Goal: Understand process/instructions: Learn how to perform a task or action

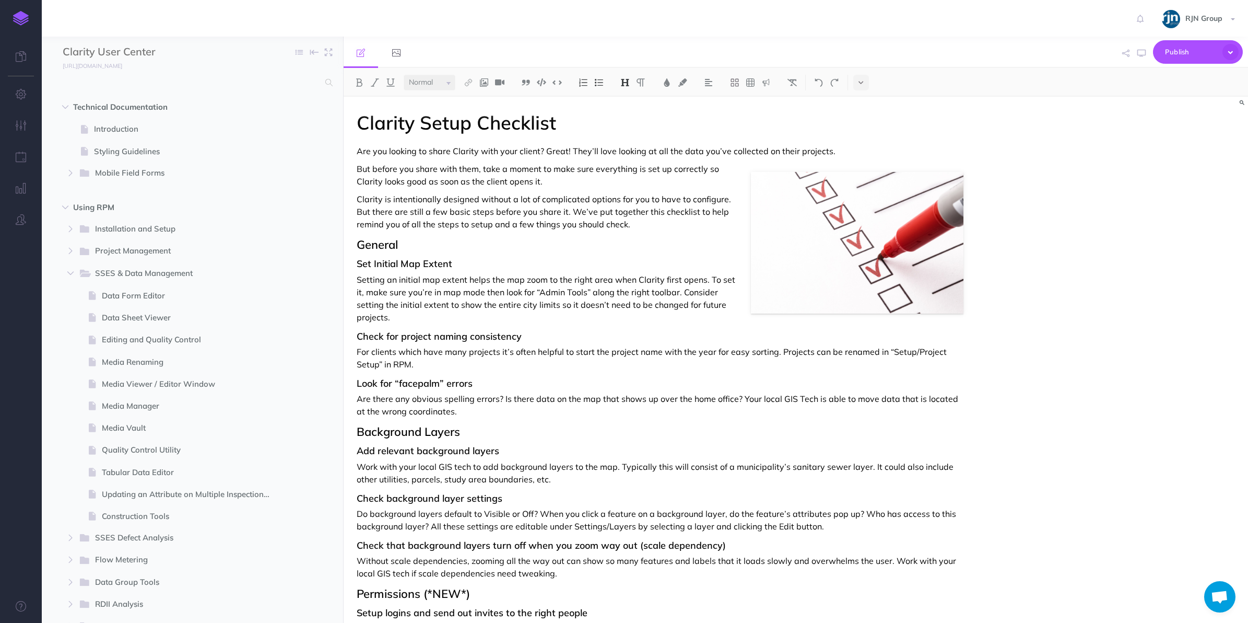
select select "null"
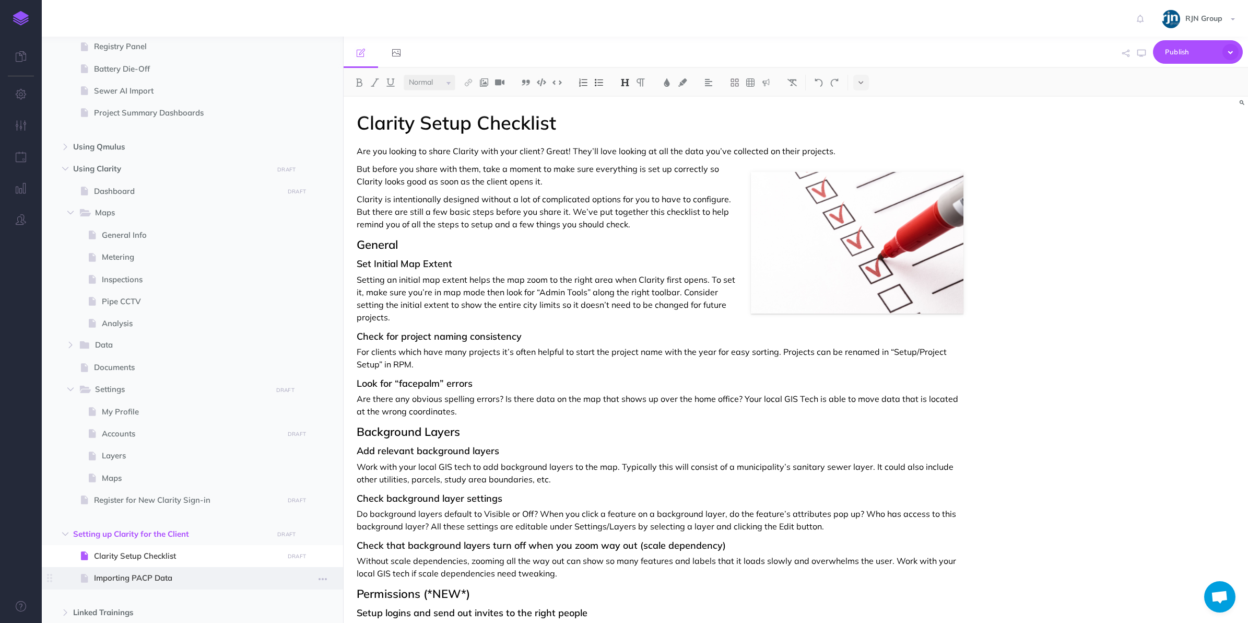
scroll to position [640, 0]
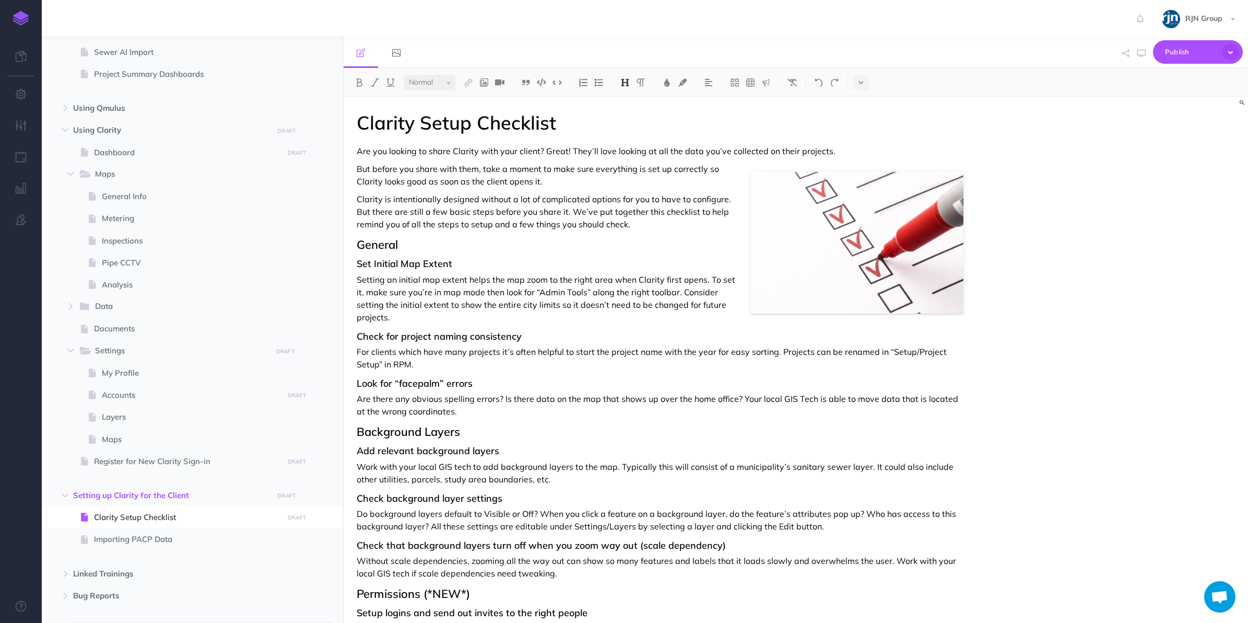
click at [472, 265] on h3 "Set Initial Map Extent" at bounding box center [660, 264] width 607 height 10
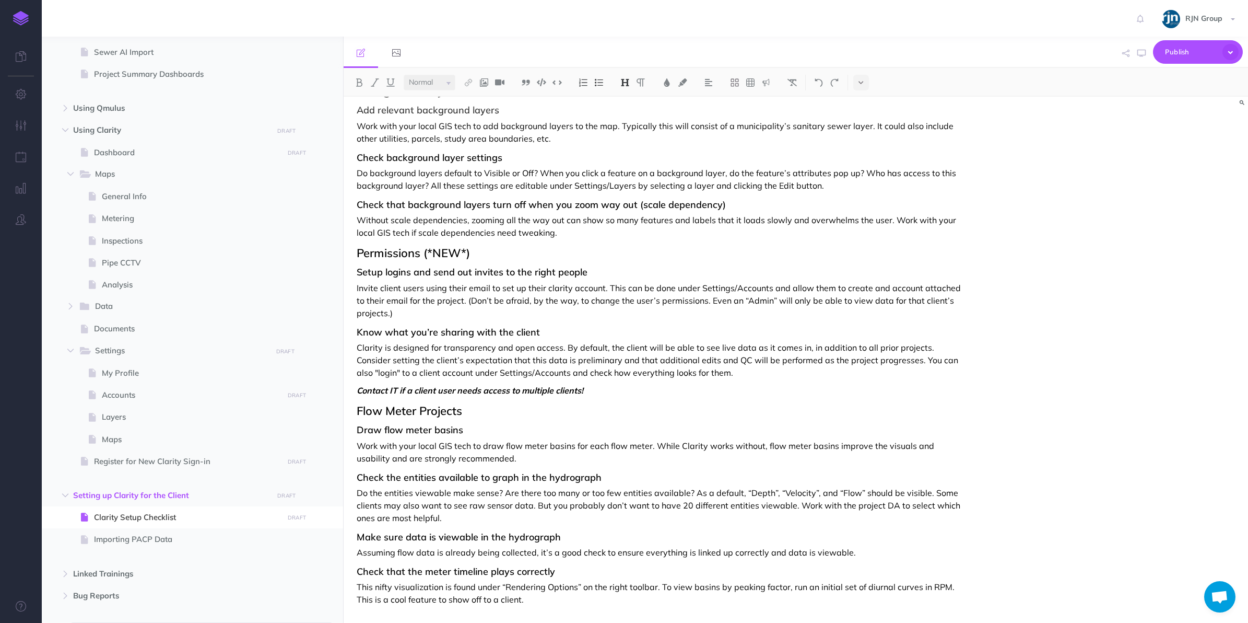
scroll to position [344, 0]
click at [1011, 360] on div "Clarity Setup Checklist Are you looking to share Clarity with your client? Grea…" at bounding box center [796, 360] width 905 height 526
click at [222, 403] on span at bounding box center [192, 395] width 301 height 22
select select "null"
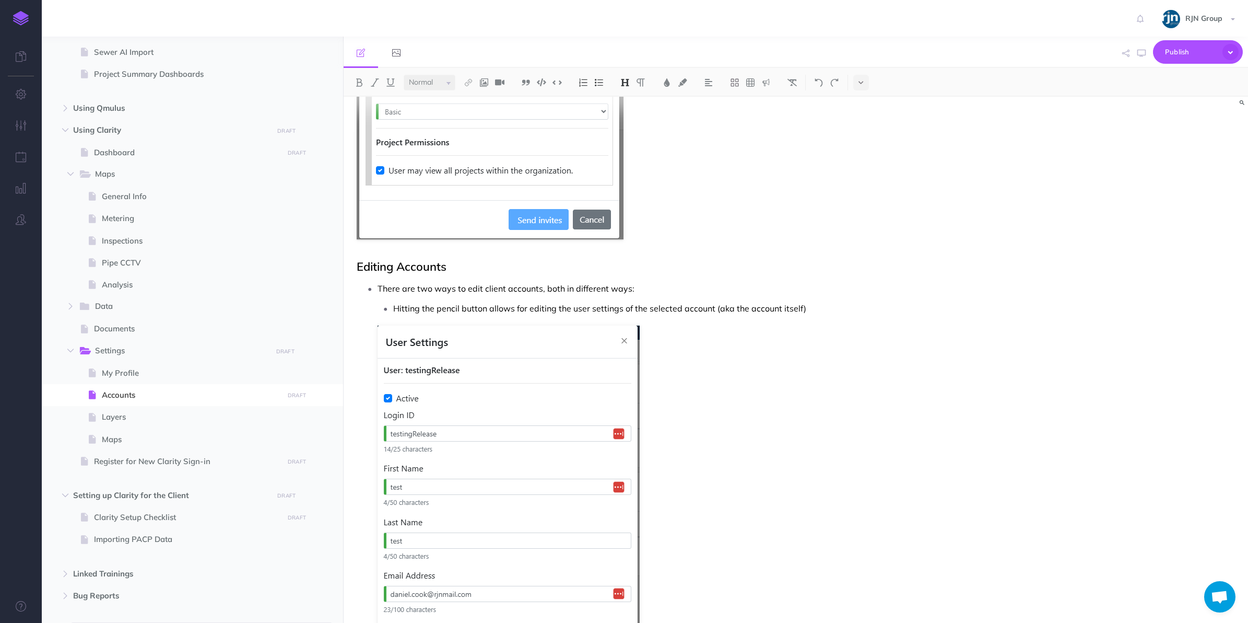
scroll to position [559, 0]
click at [685, 306] on p "Hitting the pencil button allows for editing the user settings of the selected …" at bounding box center [678, 307] width 571 height 16
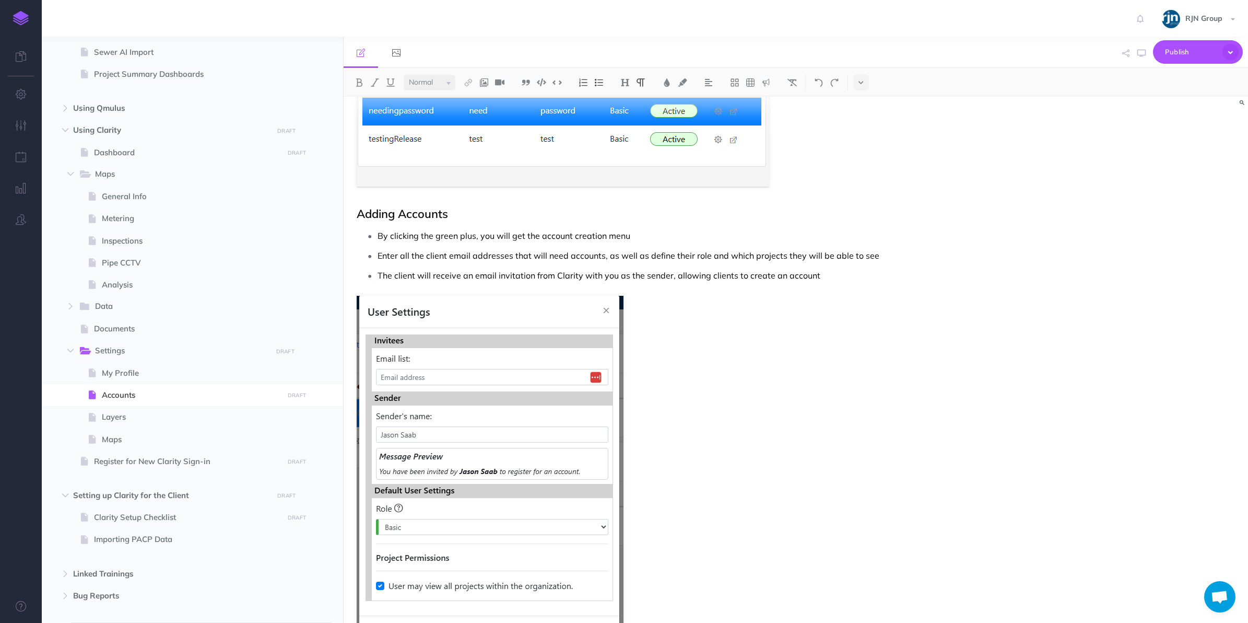
scroll to position [142, 0]
click at [819, 279] on p "The client will receive an email invitation from Clarity with you as the sender…" at bounding box center [671, 276] width 587 height 16
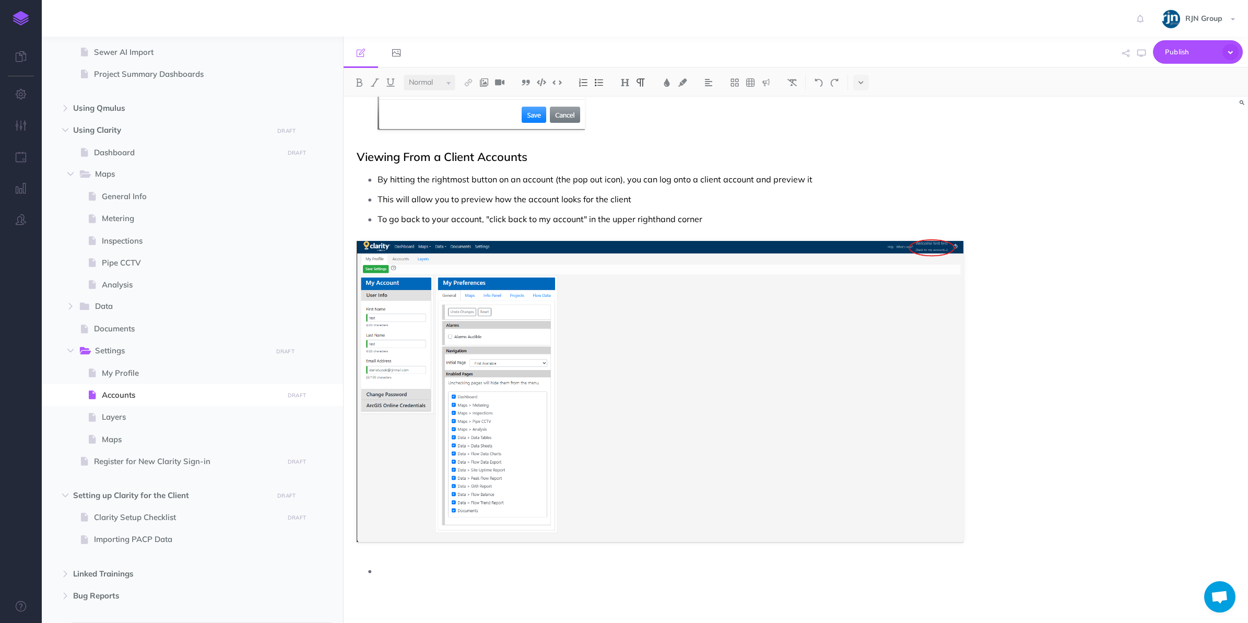
scroll to position [1776, 0]
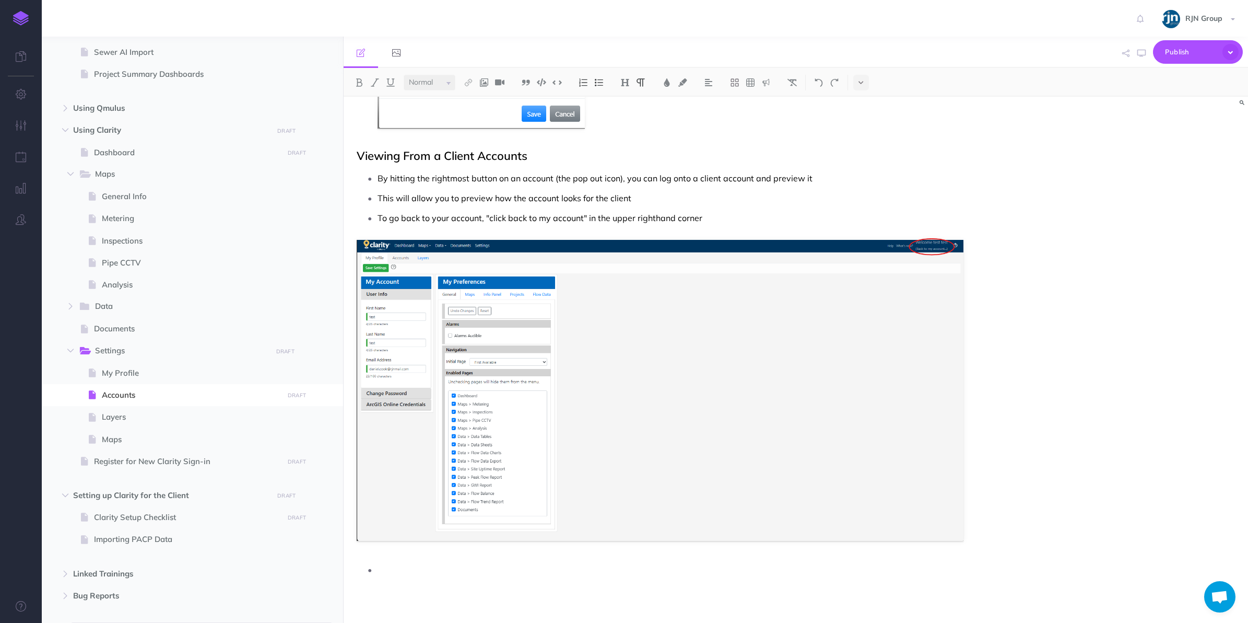
click at [461, 570] on p at bounding box center [671, 570] width 587 height 16
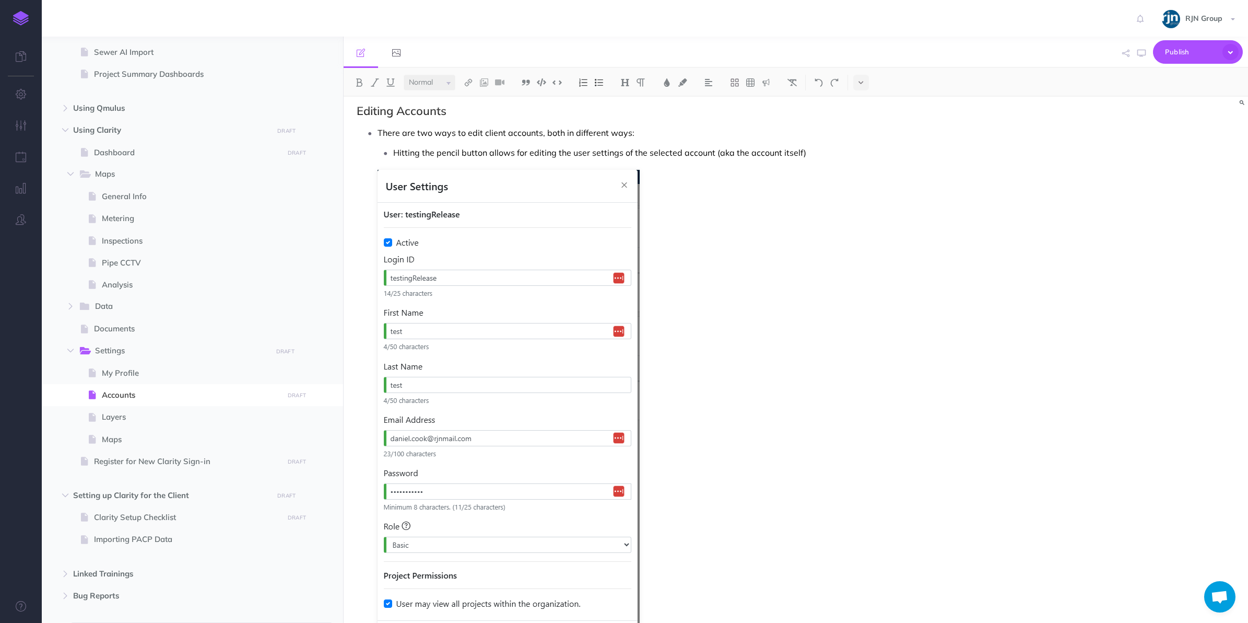
scroll to position [703, 0]
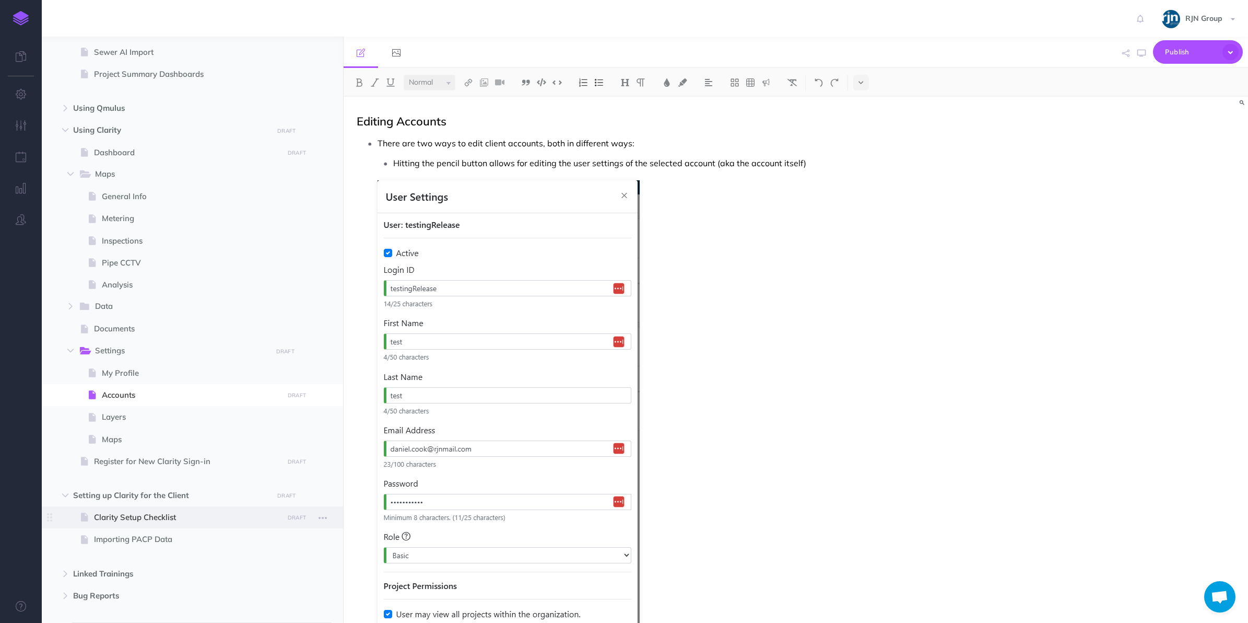
click at [239, 516] on span "Clarity Setup Checklist" at bounding box center [187, 517] width 186 height 13
select select "null"
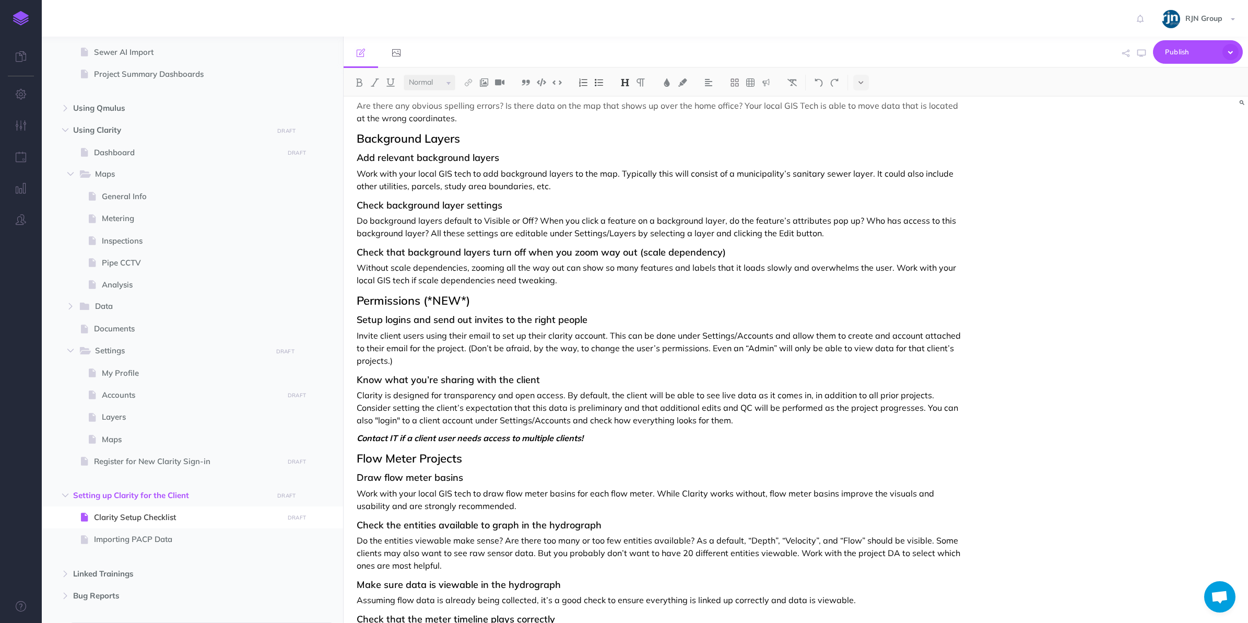
scroll to position [293, 0]
click at [882, 336] on p "Invite client users using their email to set up their clarity account. This can…" at bounding box center [660, 349] width 607 height 38
click at [424, 355] on p "Invite client users using their email to set up their clarity account. This can…" at bounding box center [660, 349] width 607 height 38
click at [440, 350] on p "Invite client users using their email to set up their clarity account. This can…" at bounding box center [660, 349] width 607 height 38
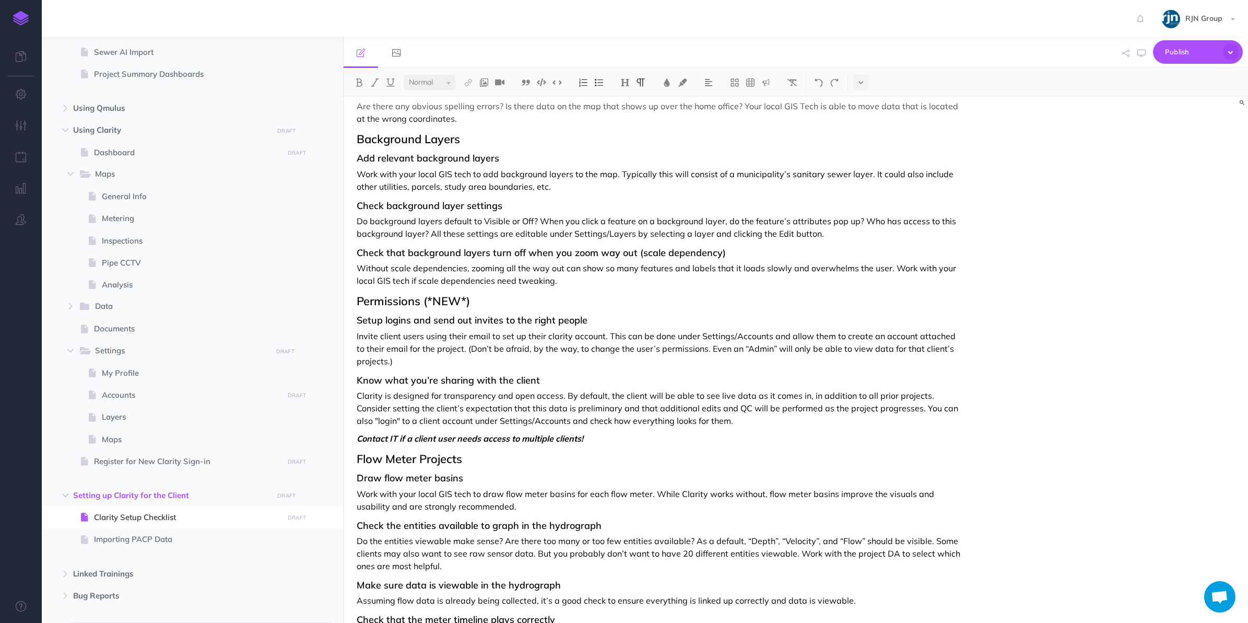
click at [486, 342] on p "Invite client users using their email to set up their clarity account. This can…" at bounding box center [660, 349] width 607 height 38
click at [580, 410] on p "Clarity is designed for transparency and open access. By default, the client wi…" at bounding box center [660, 408] width 607 height 38
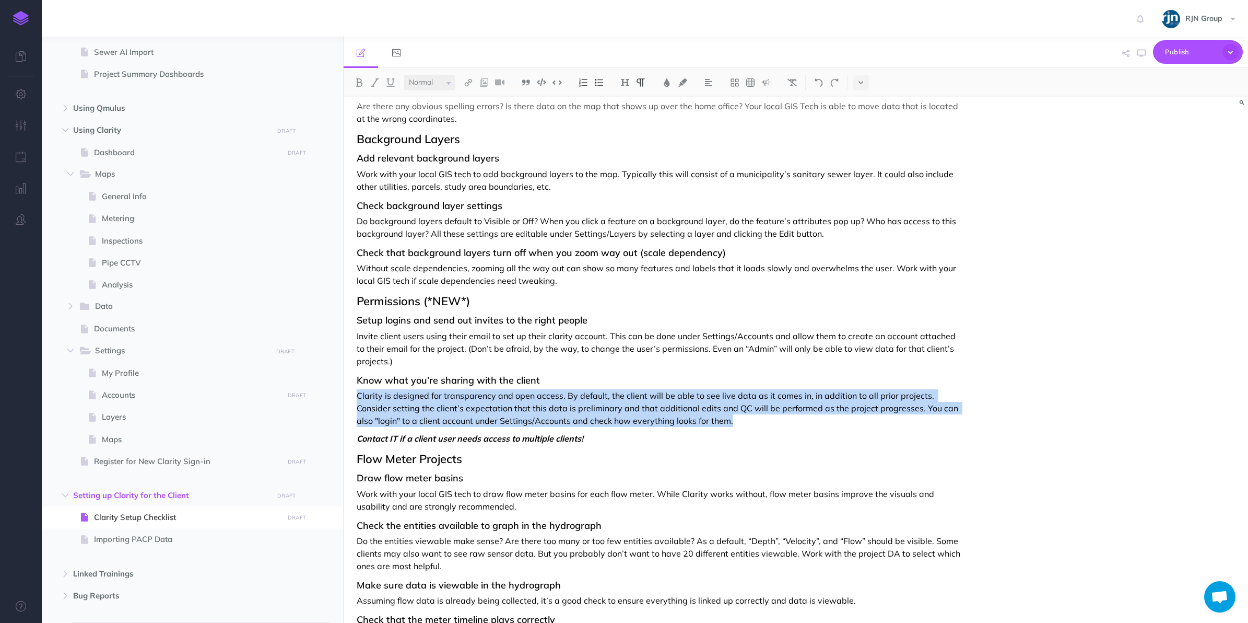
click at [580, 410] on p "Clarity is designed for transparency and open access. By default, the client wi…" at bounding box center [660, 408] width 607 height 38
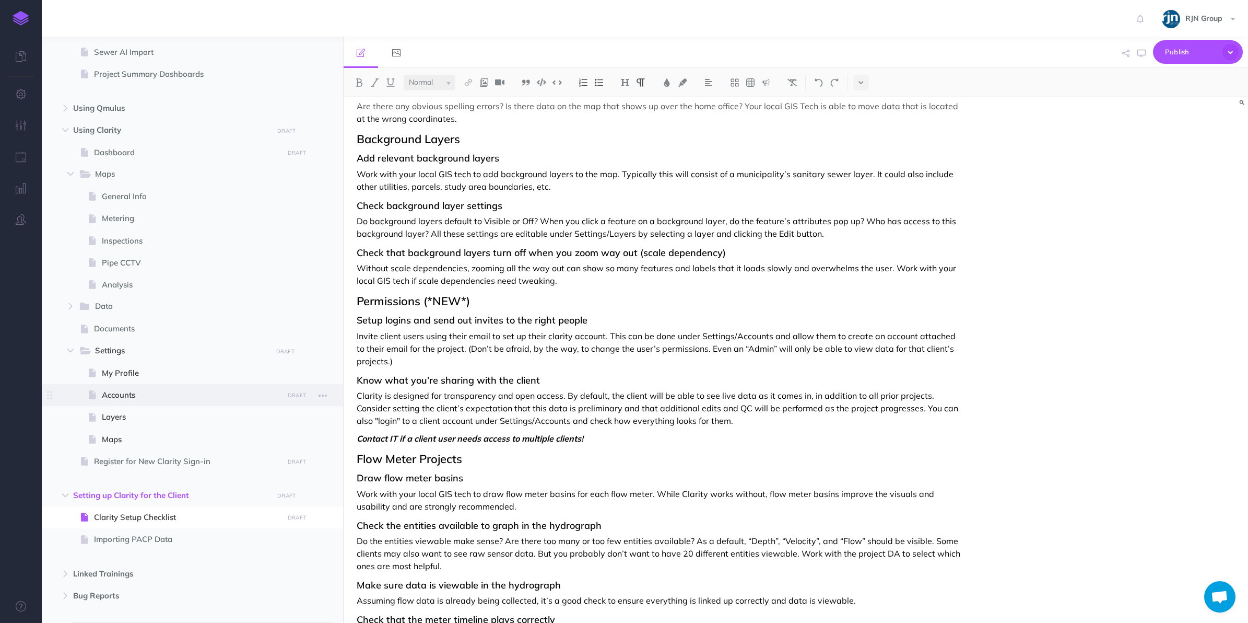
click at [176, 398] on span "Accounts" at bounding box center [191, 395] width 179 height 13
select select "null"
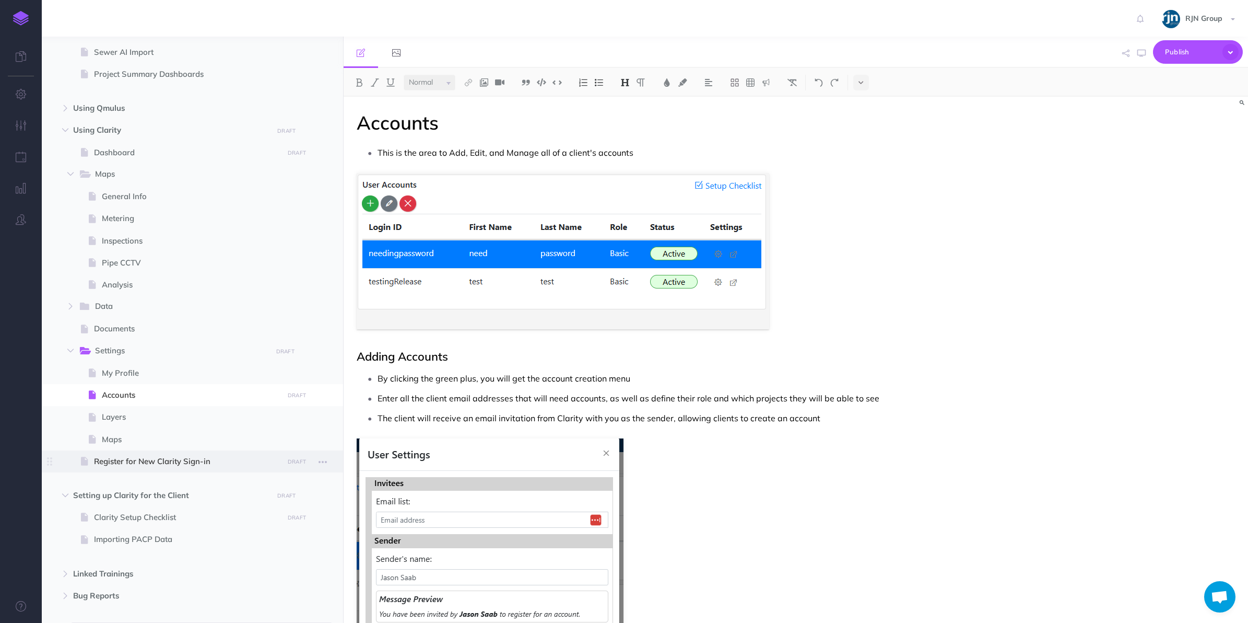
click at [219, 466] on span "Register for New Clarity Sign-in" at bounding box center [187, 461] width 186 height 13
select select "null"
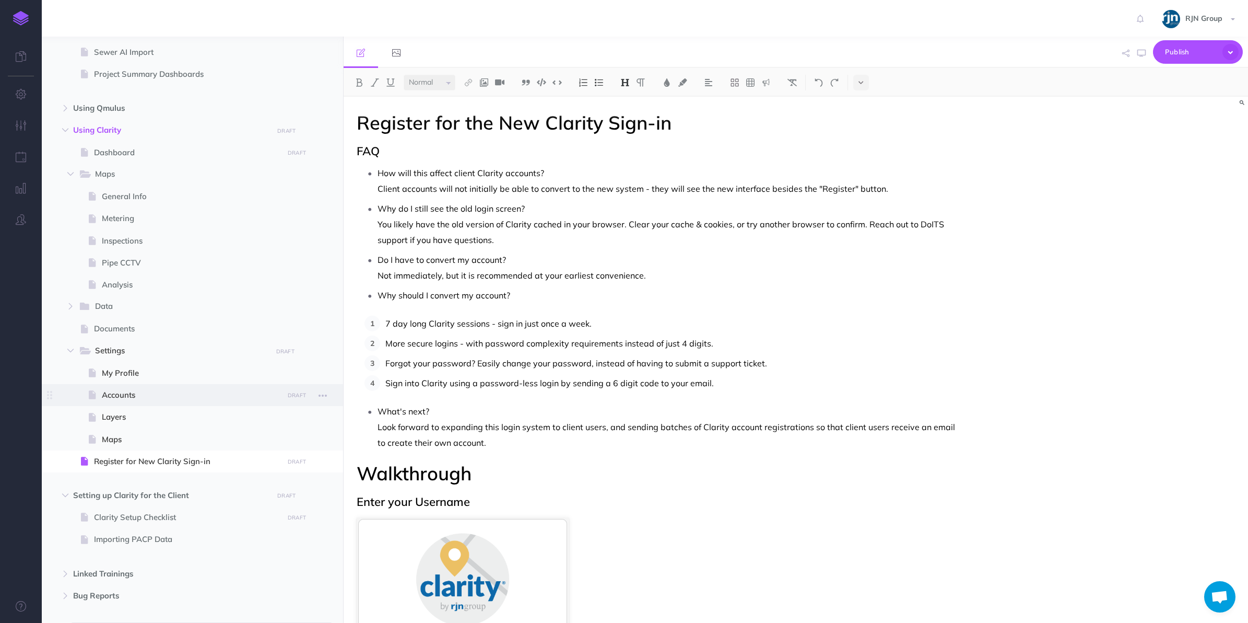
click at [204, 392] on span "Accounts" at bounding box center [191, 395] width 179 height 13
select select "null"
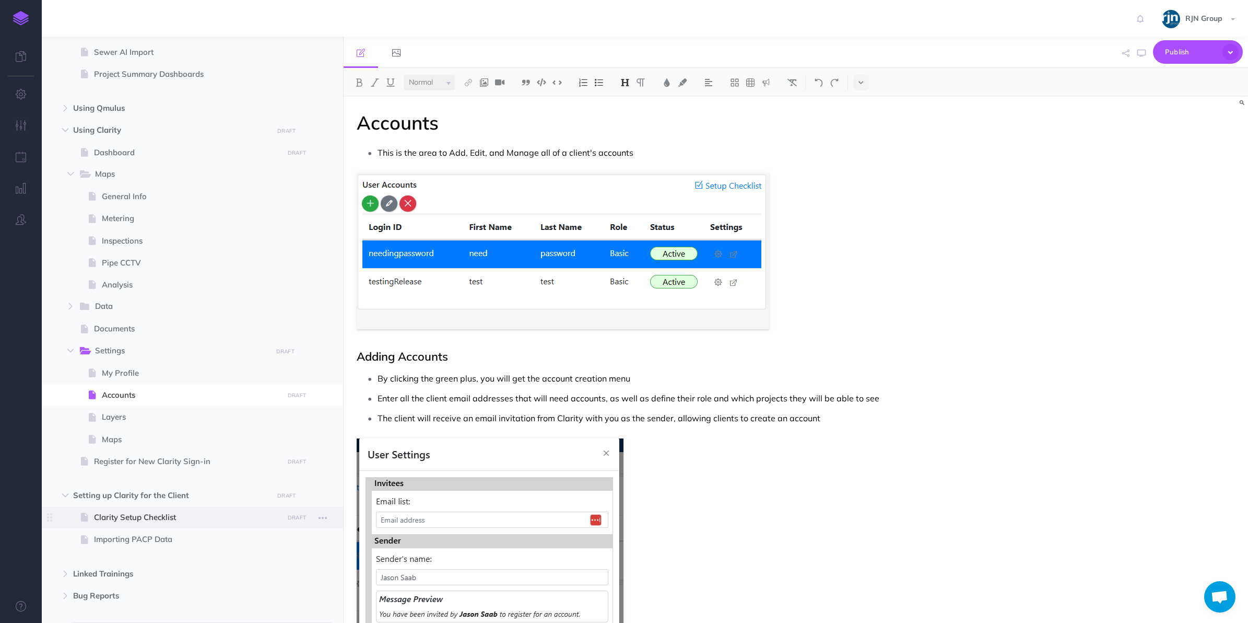
click at [228, 509] on span at bounding box center [192, 517] width 301 height 22
select select "null"
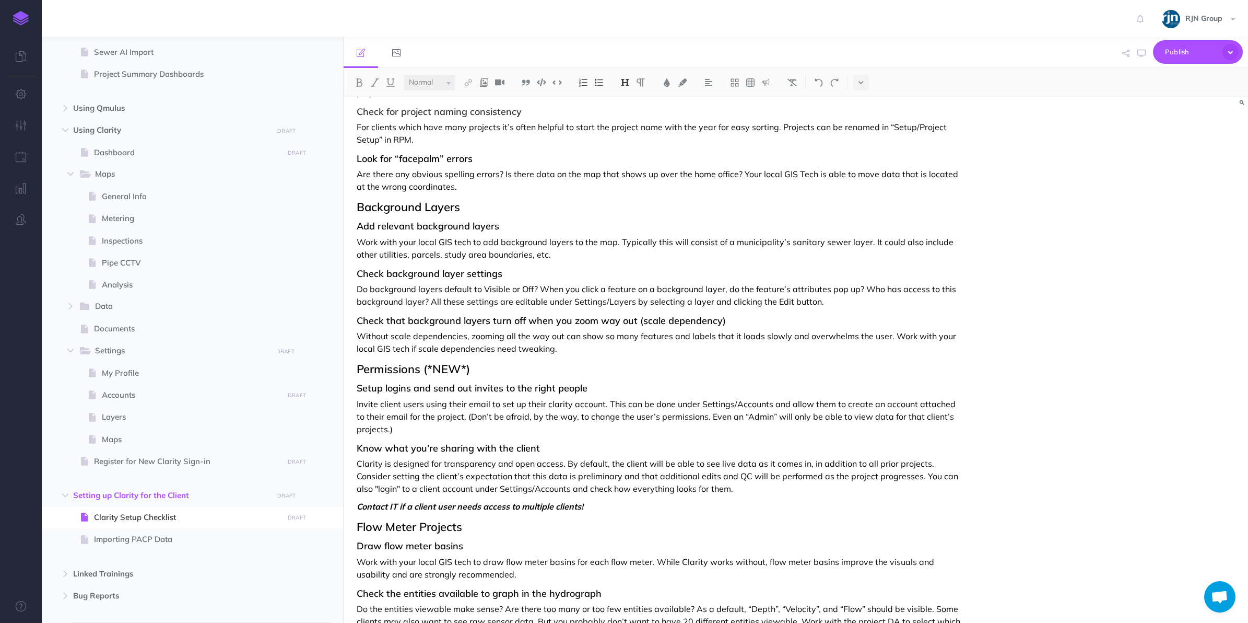
scroll to position [225, 0]
click at [439, 506] on em "Contact IT if a client user needs access to multiple clients!" at bounding box center [470, 505] width 227 height 10
click at [455, 504] on em "Contact IT if a client user needs access to multiple clients!" at bounding box center [470, 505] width 227 height 10
click at [542, 507] on em "Contact IT if a client user profile needs access to multiple clients!" at bounding box center [484, 505] width 254 height 10
click at [154, 142] on span at bounding box center [192, 153] width 301 height 22
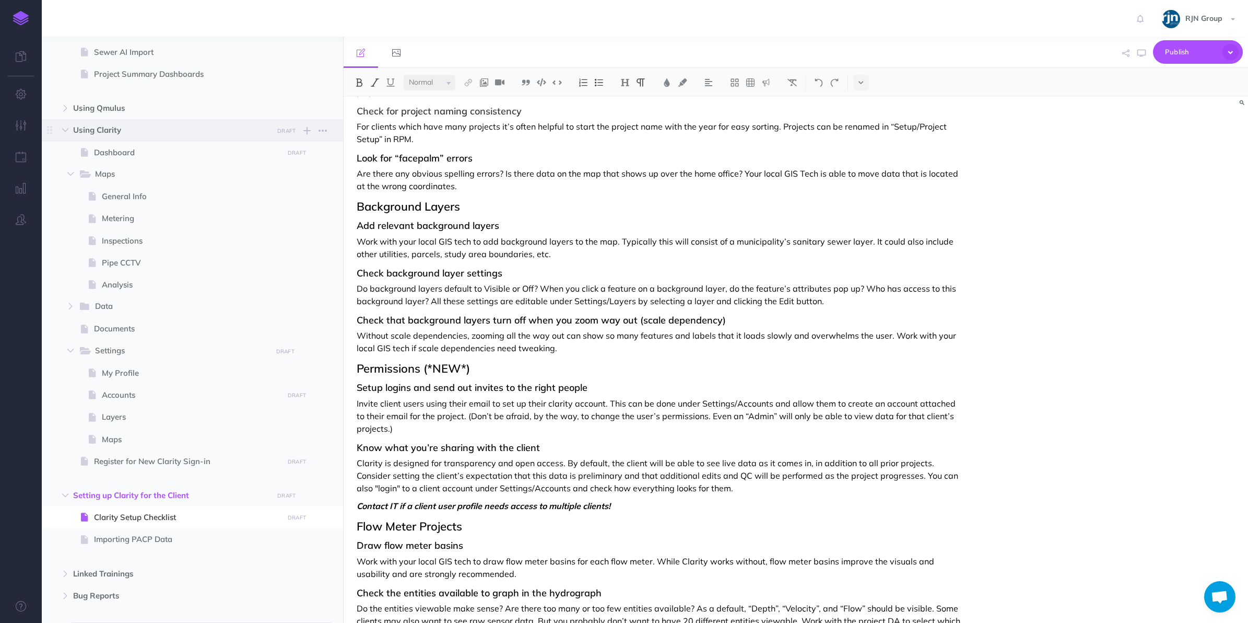
select select "null"
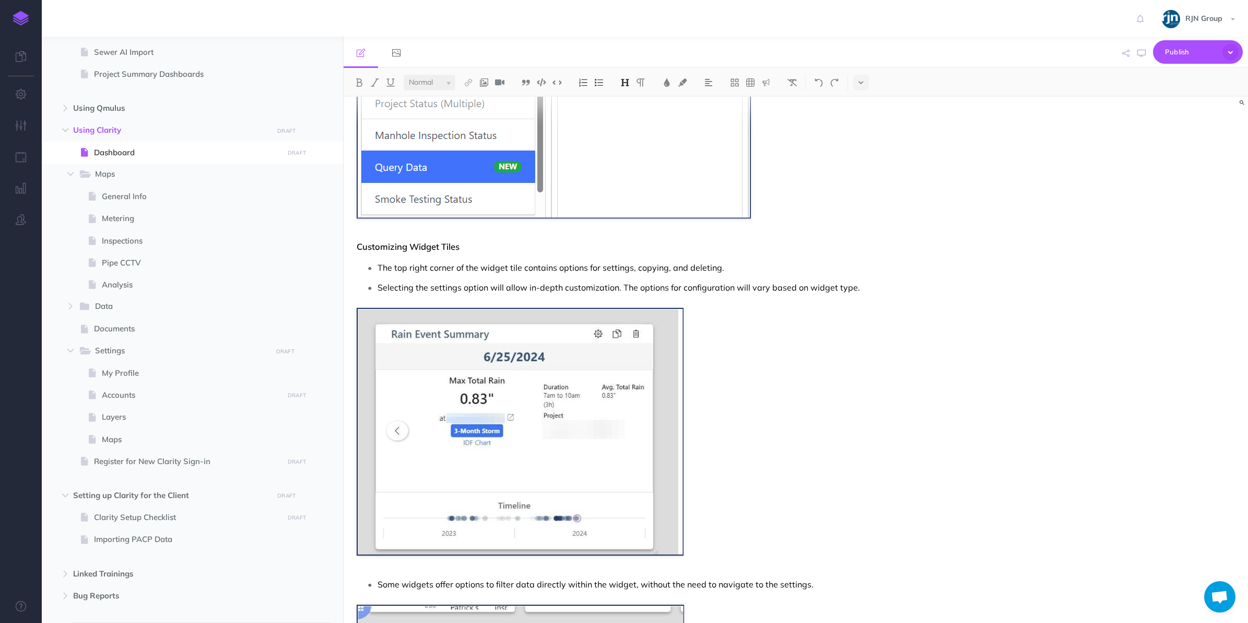
scroll to position [1771, 0]
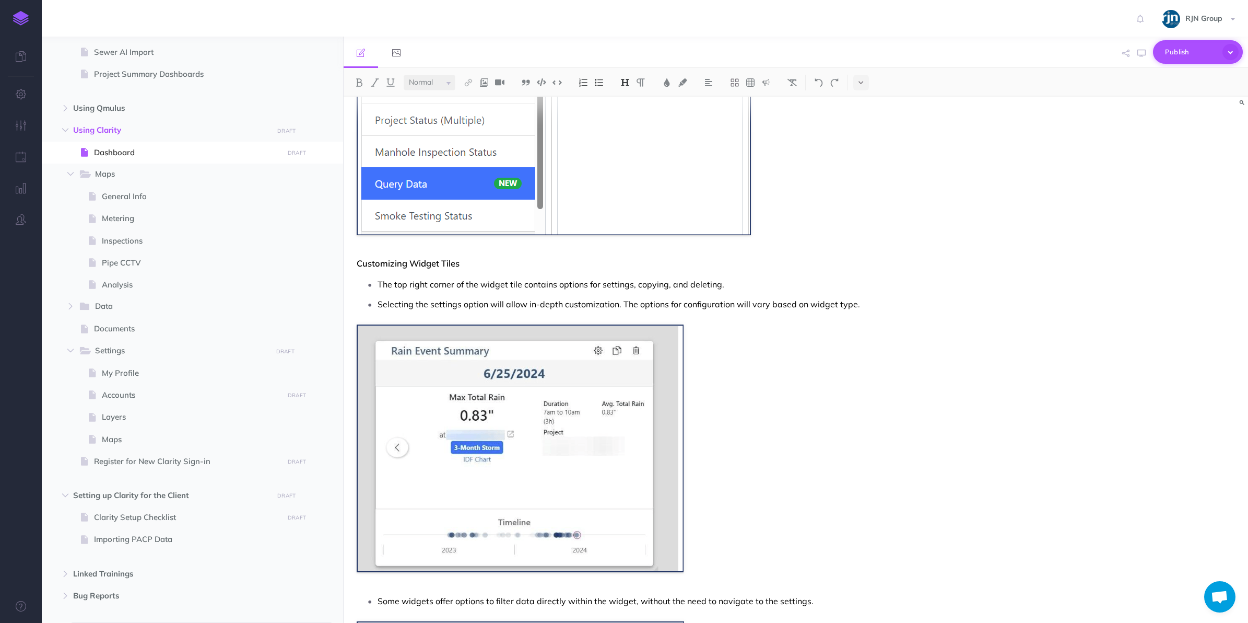
click at [1192, 60] on button "Publish" at bounding box center [1198, 52] width 90 height 24
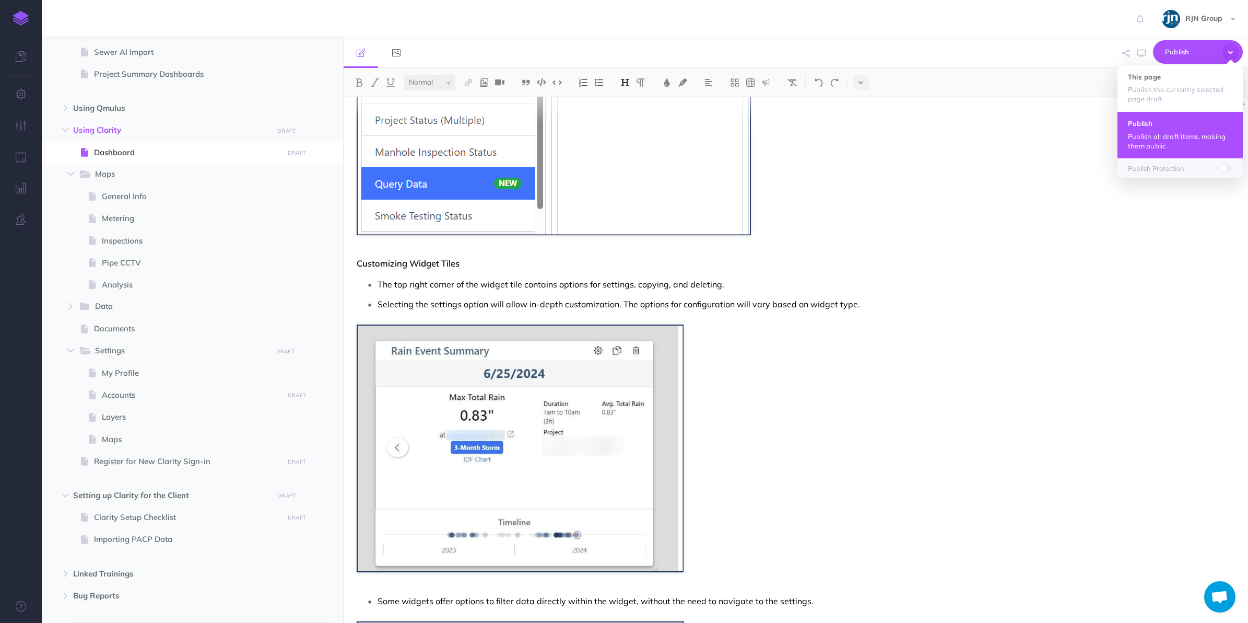
click at [1150, 150] on button "Publish Publish all draft items, making them public." at bounding box center [1180, 134] width 125 height 46
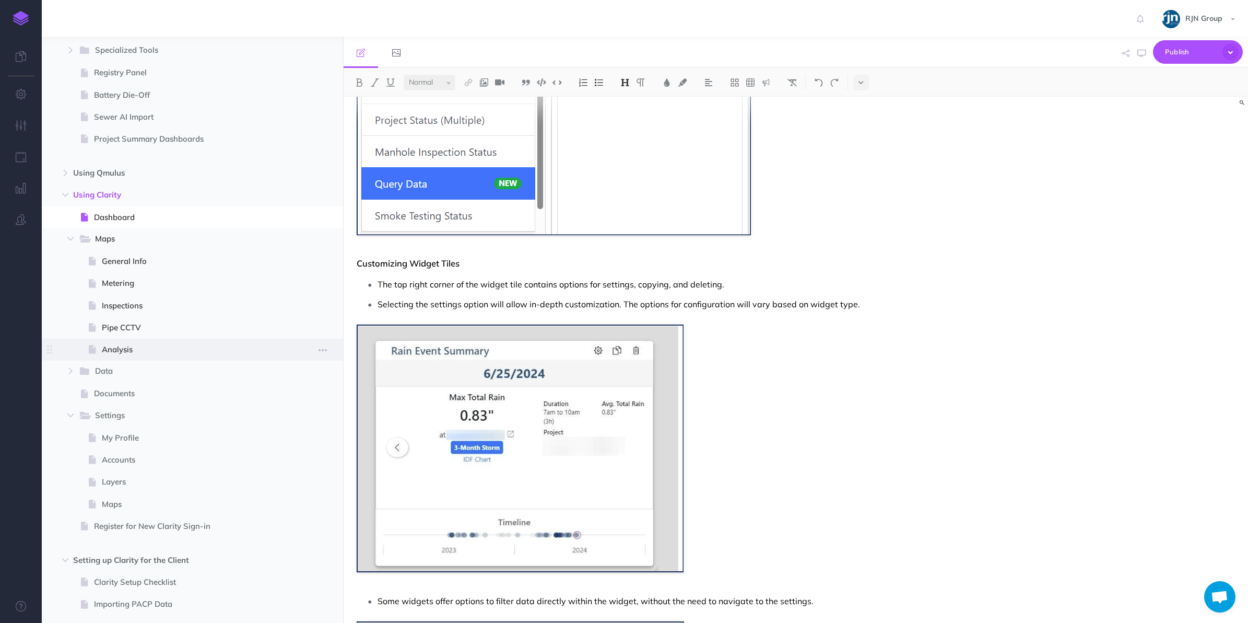
scroll to position [703, 0]
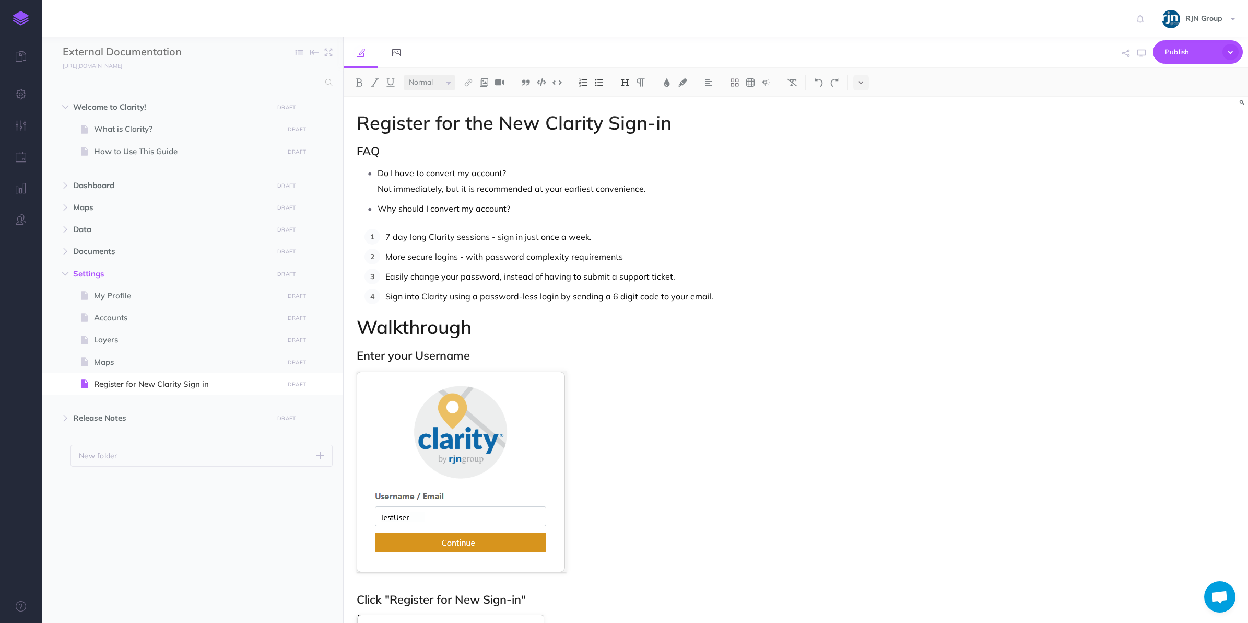
select select "null"
click at [397, 121] on h1 "Register for the New Clarity Sign-in" at bounding box center [660, 122] width 607 height 21
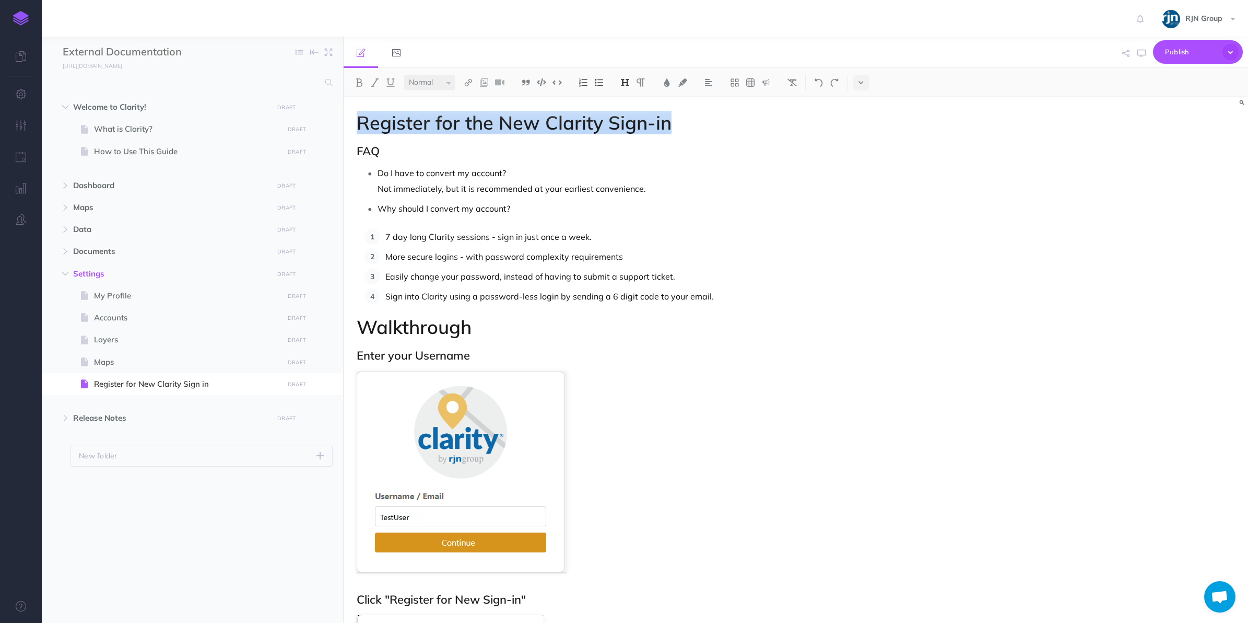
click at [397, 121] on h1 "Register for the New Clarity Sign-in" at bounding box center [660, 122] width 607 height 21
copy h1 "Register for the New Clarity Sign-in"
